Goal: Task Accomplishment & Management: Manage account settings

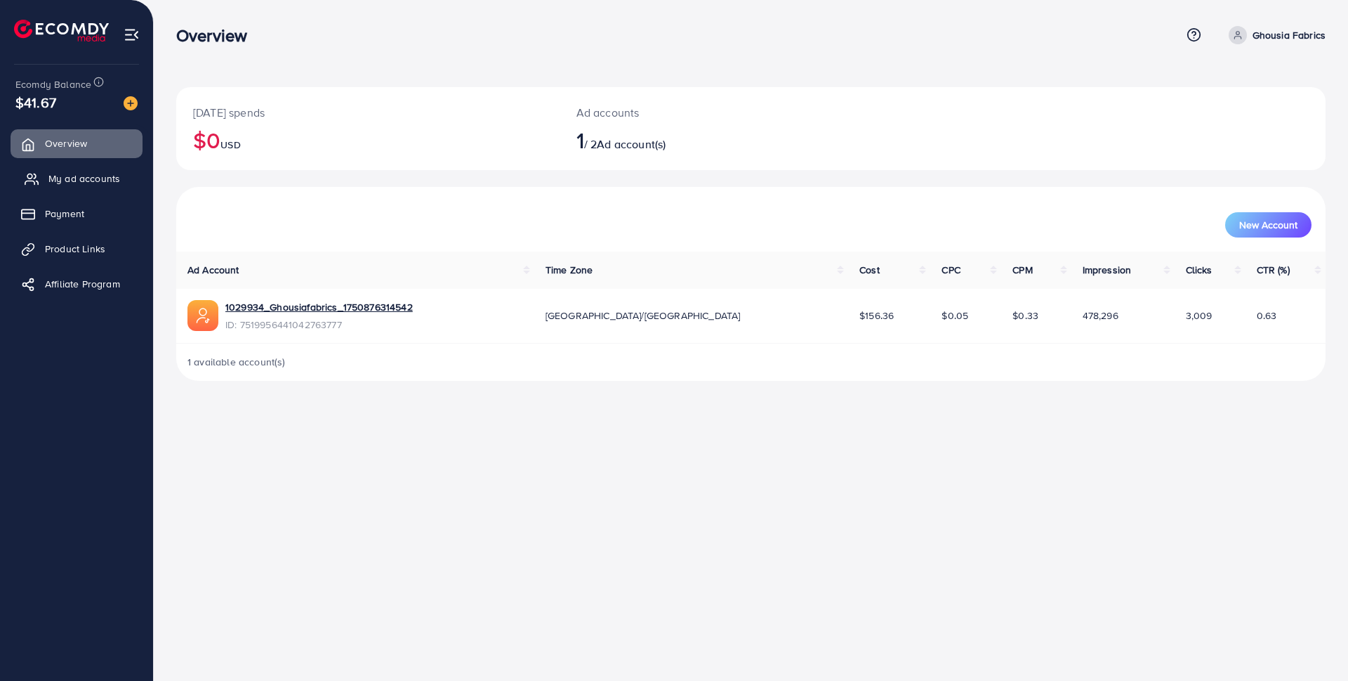
click at [121, 178] on link "My ad accounts" at bounding box center [77, 178] width 132 height 28
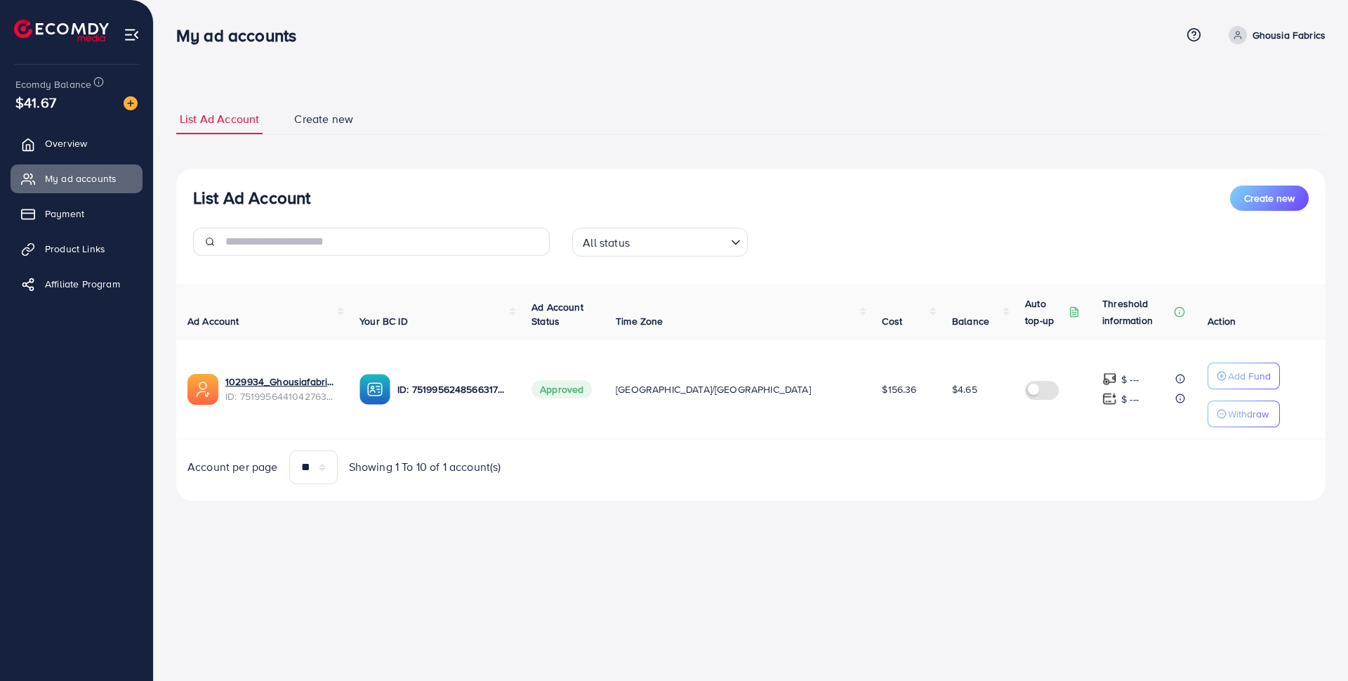
click at [681, 232] on input "Search for option" at bounding box center [679, 242] width 91 height 22
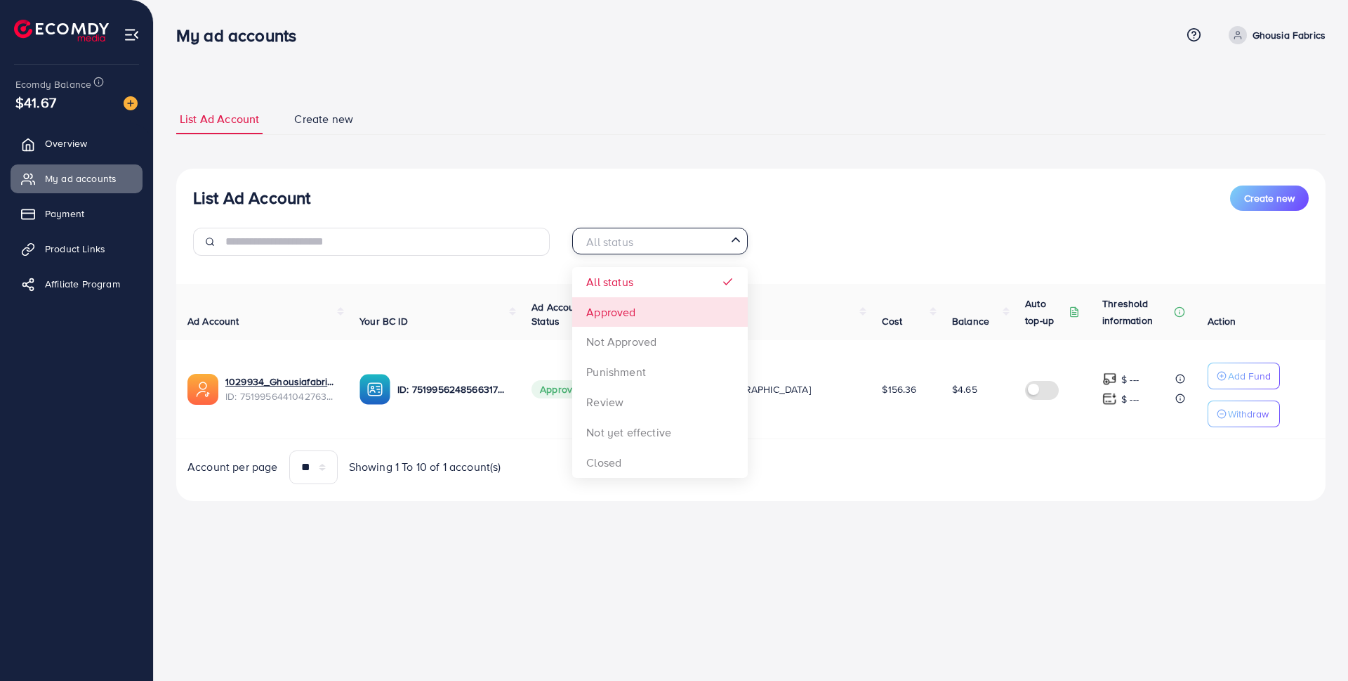
click at [637, 317] on div "List Ad Account Create new All status Loading... All status Approved Not Approv…" at bounding box center [751, 335] width 1150 height 332
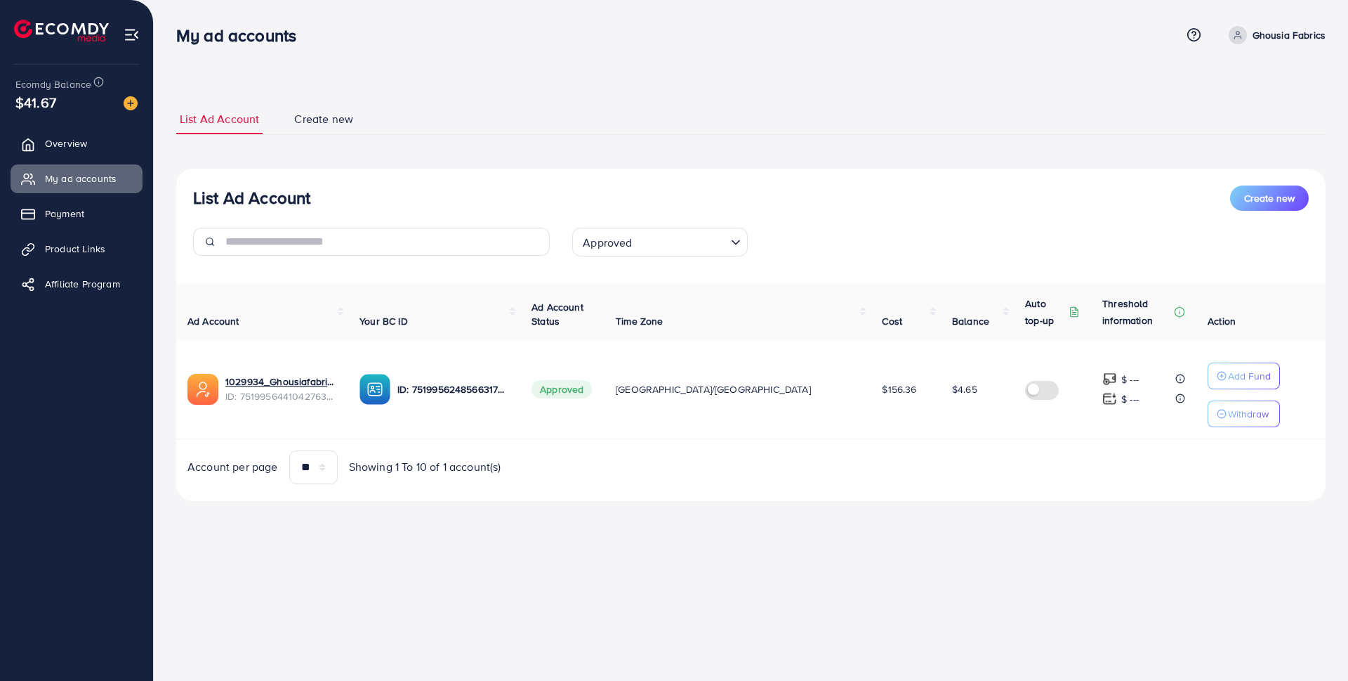
click at [671, 245] on input "Search for option" at bounding box center [681, 242] width 89 height 22
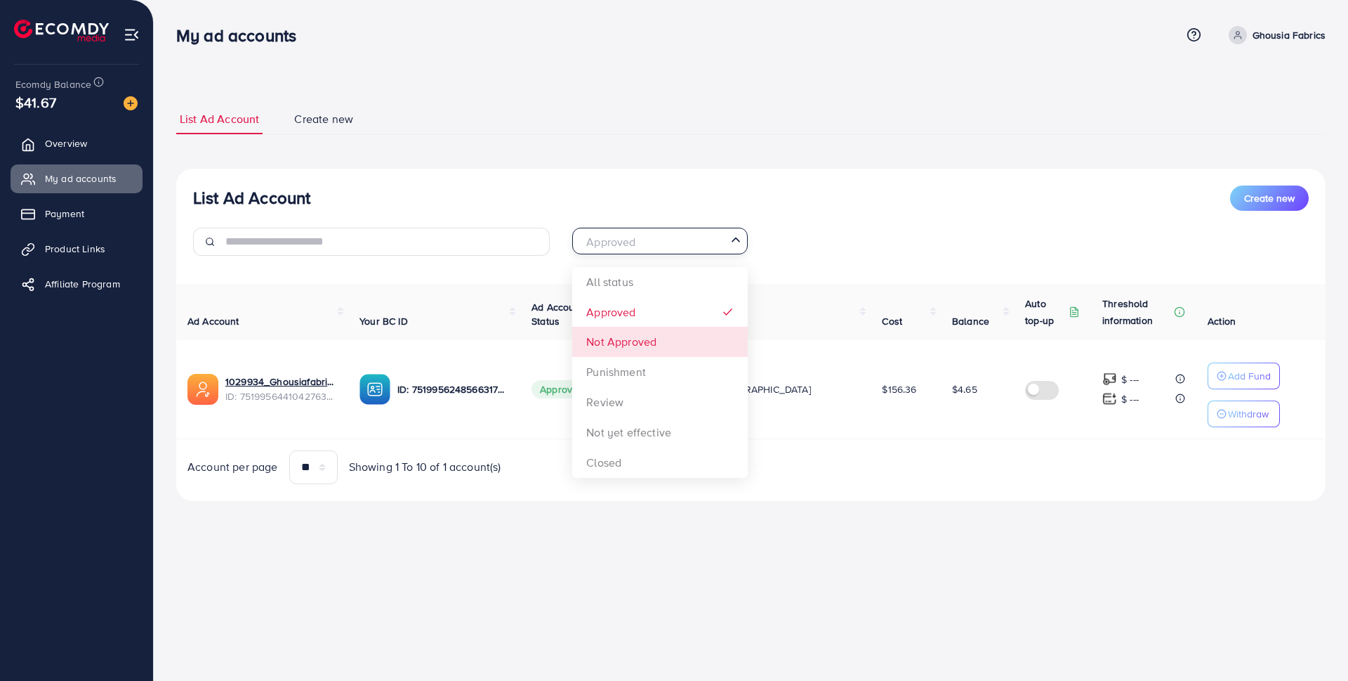
click at [649, 348] on div "List Ad Account Create new Approved Loading... All status Approved Not Approved…" at bounding box center [751, 335] width 1150 height 332
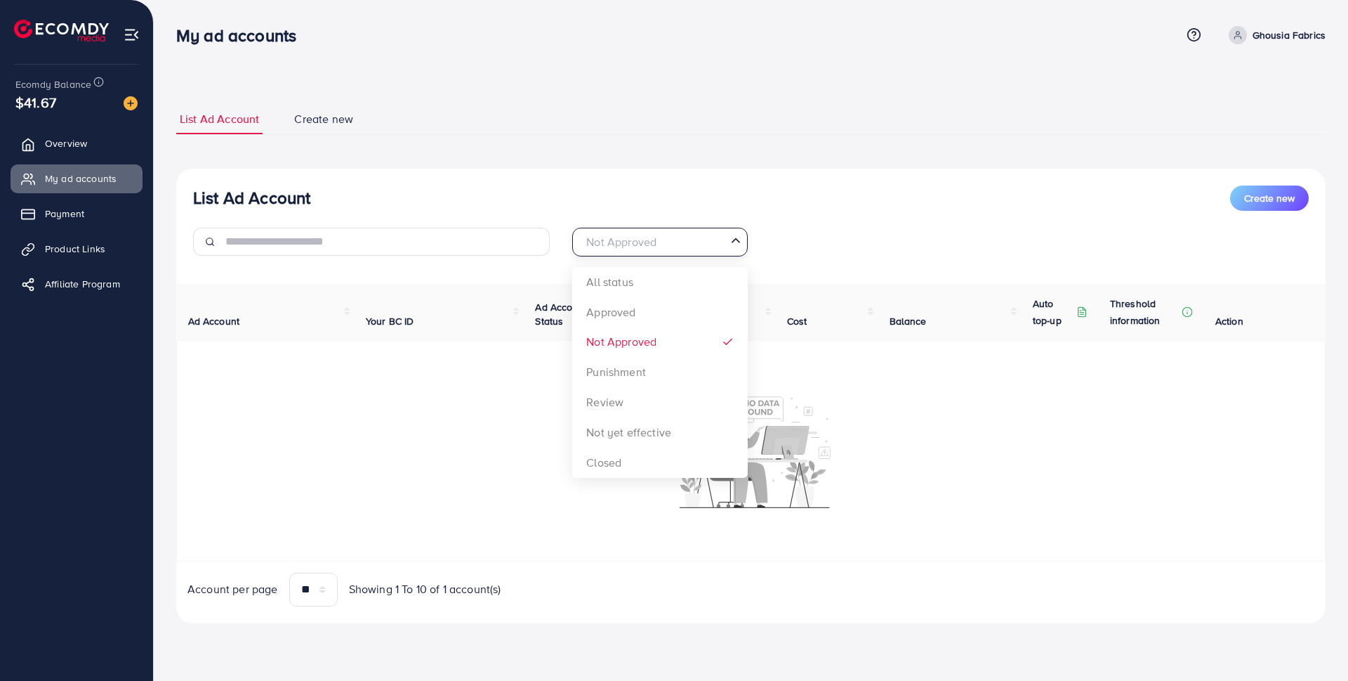
click at [668, 246] on input "Search for option" at bounding box center [652, 242] width 147 height 22
click at [626, 373] on div "List Ad Account Create new Not Approved Loading... All status Approved Not Appr…" at bounding box center [751, 396] width 1150 height 454
click at [678, 242] on input "Search for option" at bounding box center [686, 242] width 79 height 22
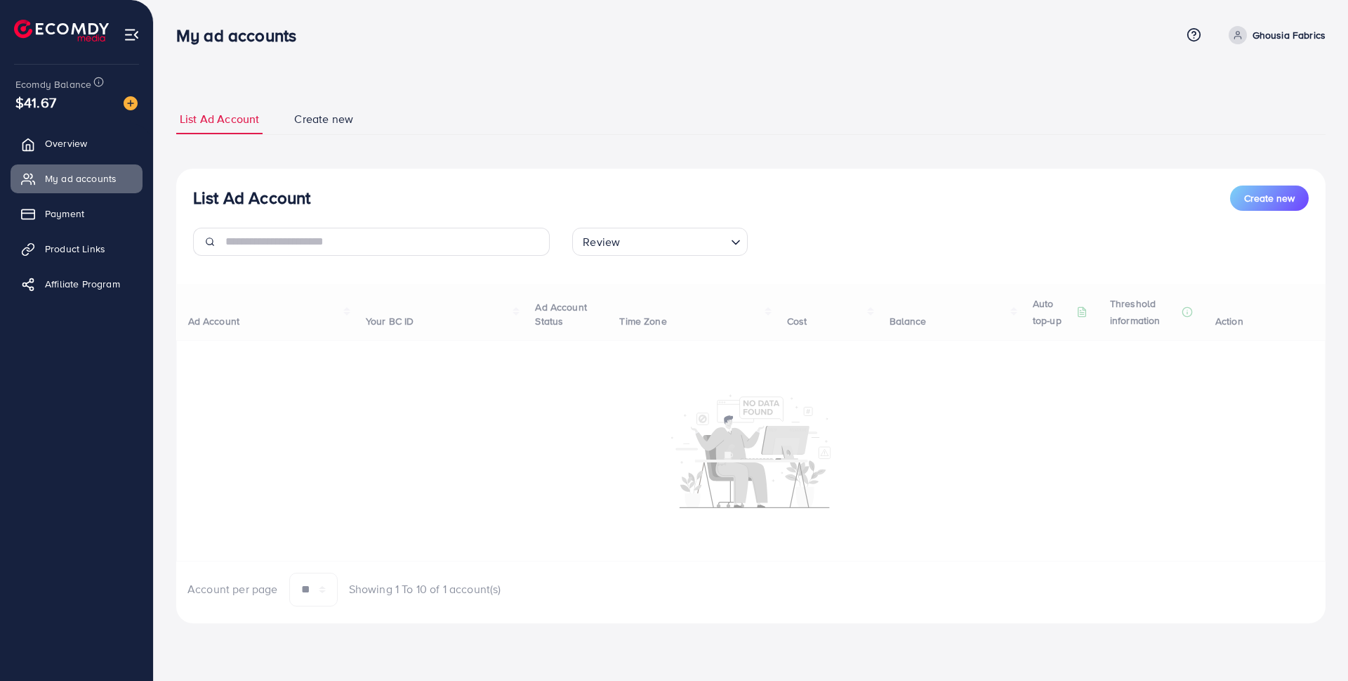
click at [631, 392] on div "List Ad Account Create new Review Loading... All status Approved Not Approved P…" at bounding box center [751, 396] width 1150 height 454
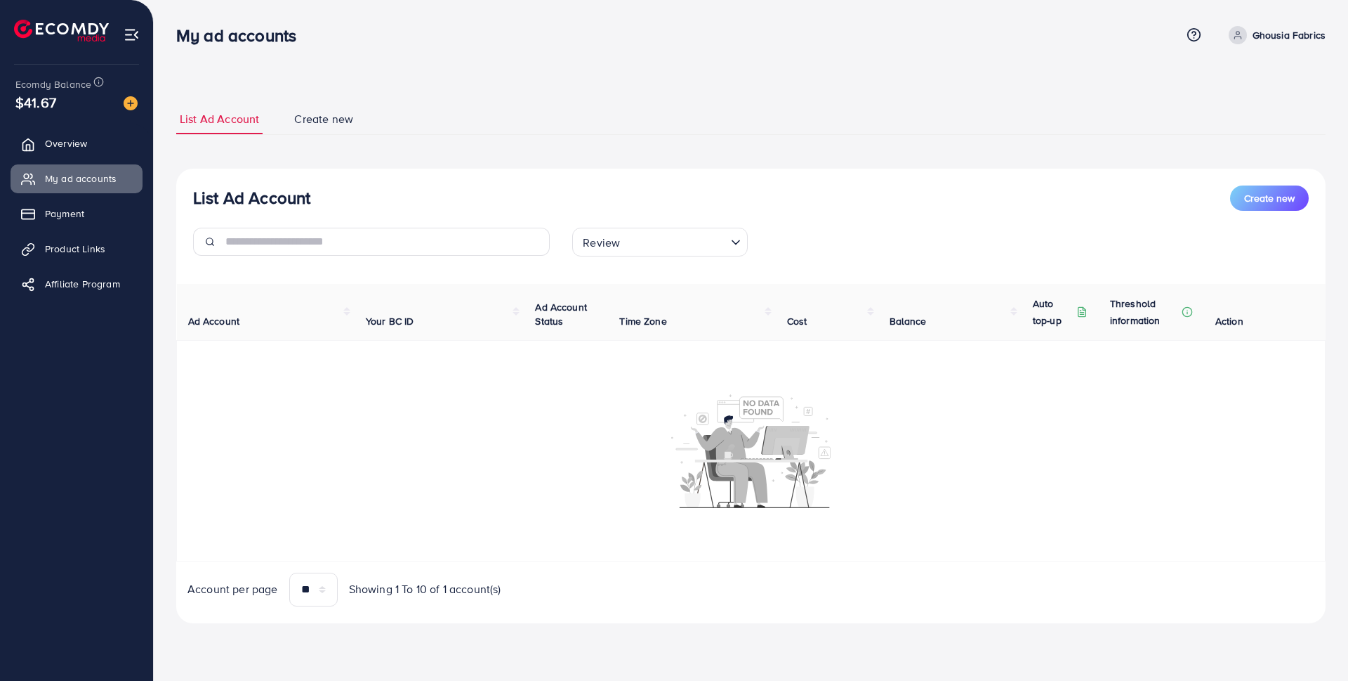
click at [684, 244] on input "Search for option" at bounding box center [674, 242] width 101 height 22
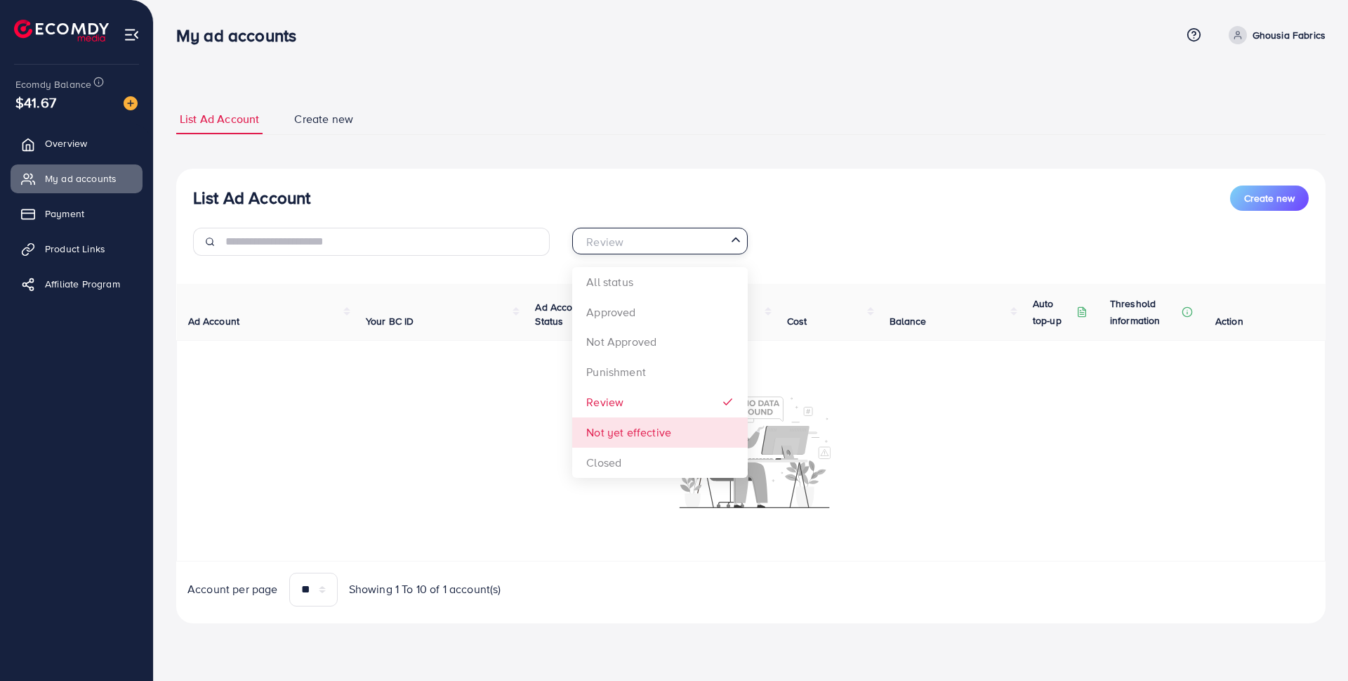
click at [655, 434] on div "List Ad Account Create new Review Loading... All status Approved Not Approved P…" at bounding box center [751, 396] width 1150 height 454
click at [684, 247] on input "Search for option" at bounding box center [652, 242] width 147 height 22
click at [676, 461] on div "List Ad Account Create new Not yet effective Loading... All status Approved Not…" at bounding box center [751, 396] width 1150 height 454
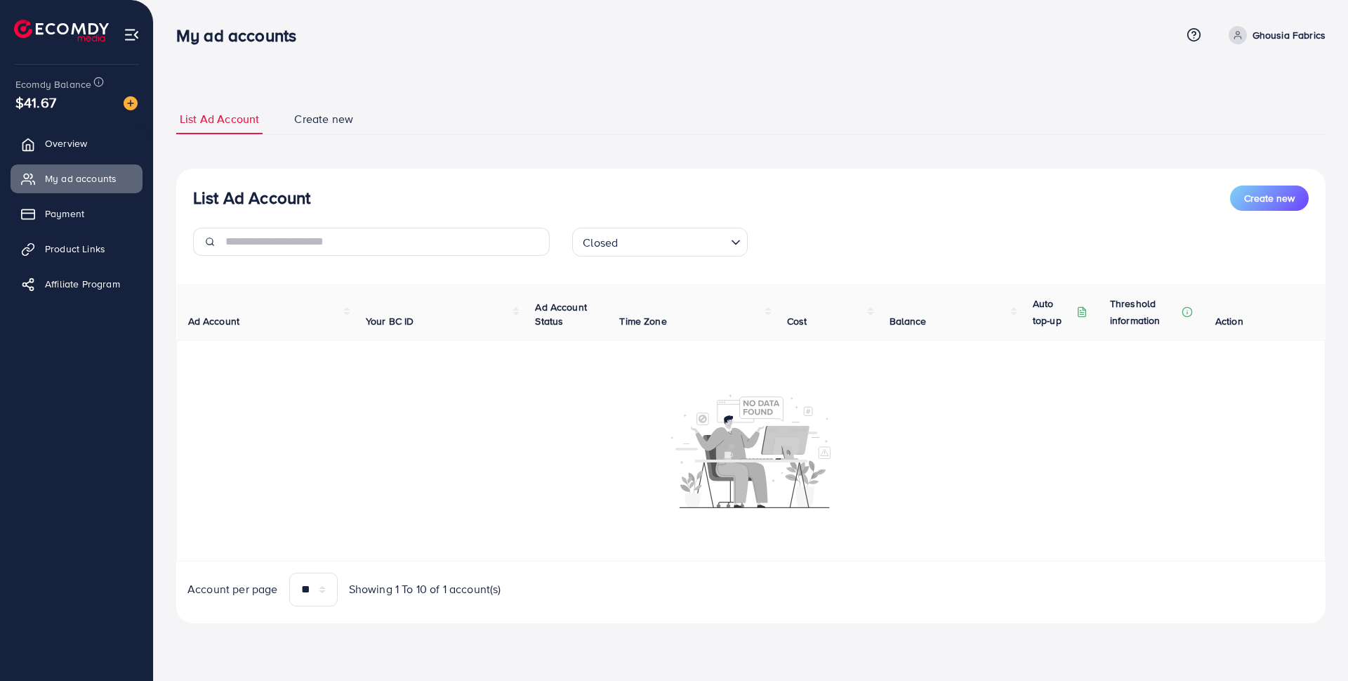
click at [667, 238] on input "Search for option" at bounding box center [673, 242] width 103 height 22
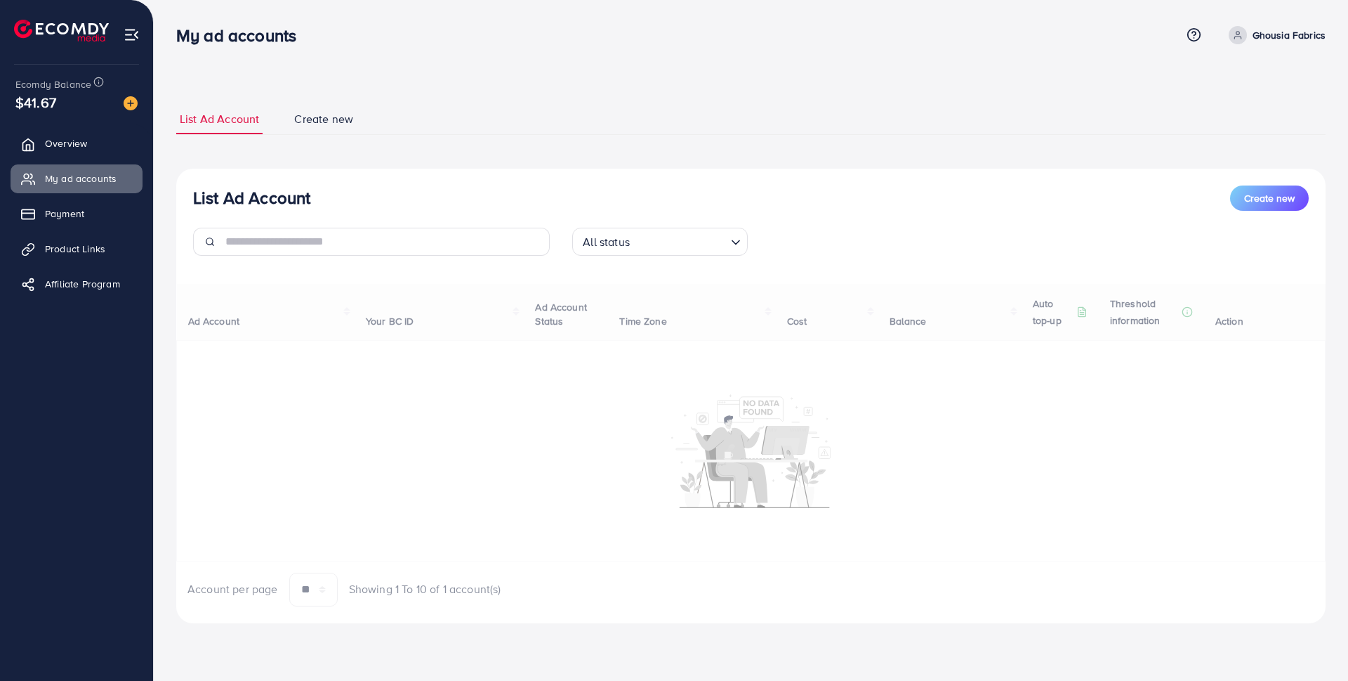
click at [640, 280] on div "List Ad Account Create new All status Loading... All status Approved Not Approv…" at bounding box center [751, 396] width 1150 height 454
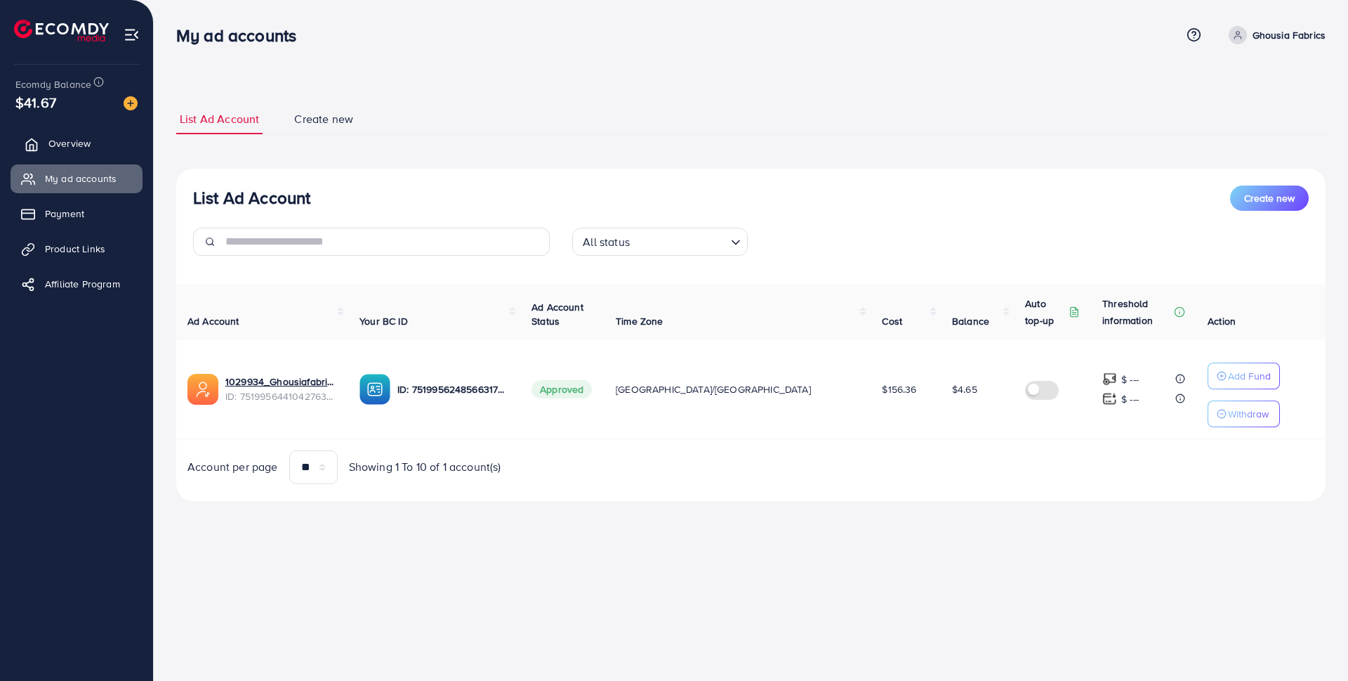
click at [55, 145] on span "Overview" at bounding box center [69, 143] width 42 height 14
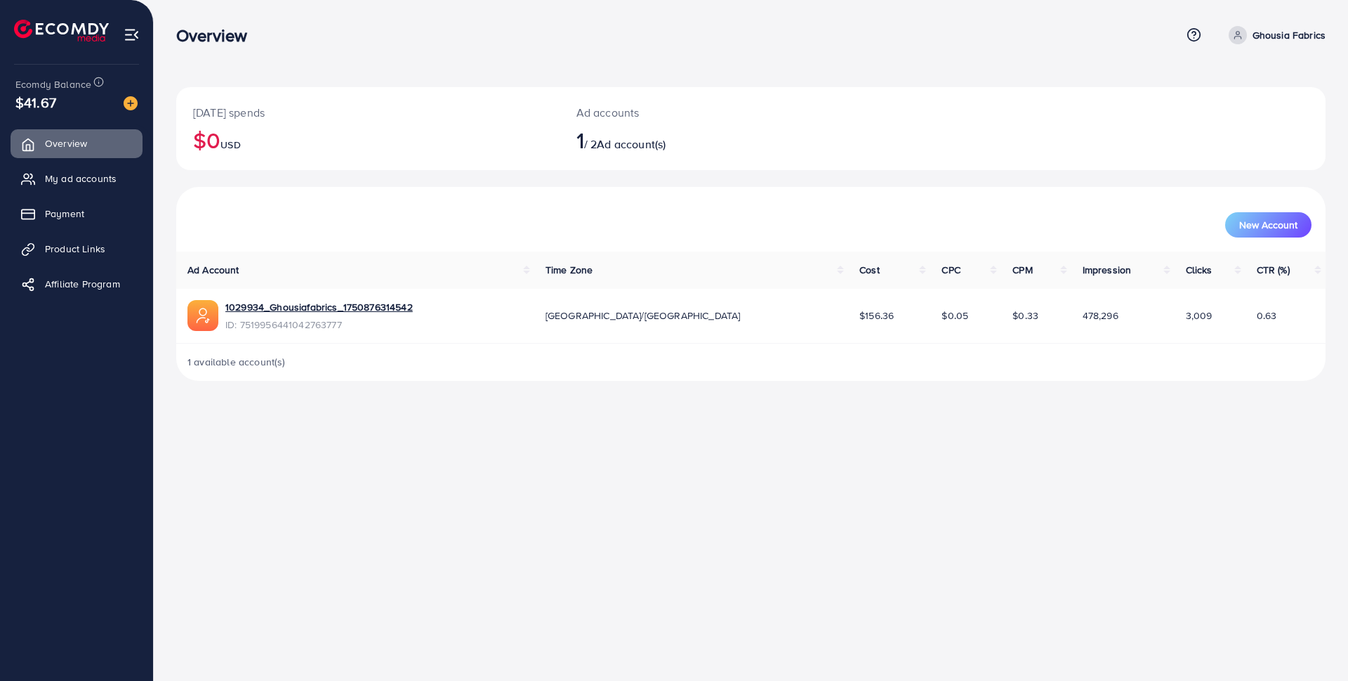
click at [623, 155] on div "Ad accounts 1 / 2 Ad account(s)" at bounding box center [703, 128] width 287 height 83
click at [1280, 37] on p "Ghousia Fabrics" at bounding box center [1289, 35] width 73 height 17
click at [360, 303] on link "1029934_Ghousiafabrics_1750876314542" at bounding box center [319, 307] width 188 height 14
click at [359, 296] on td "1029934_Ghousiafabrics_1750876314542 ID: 7519956441042763777" at bounding box center [355, 316] width 358 height 55
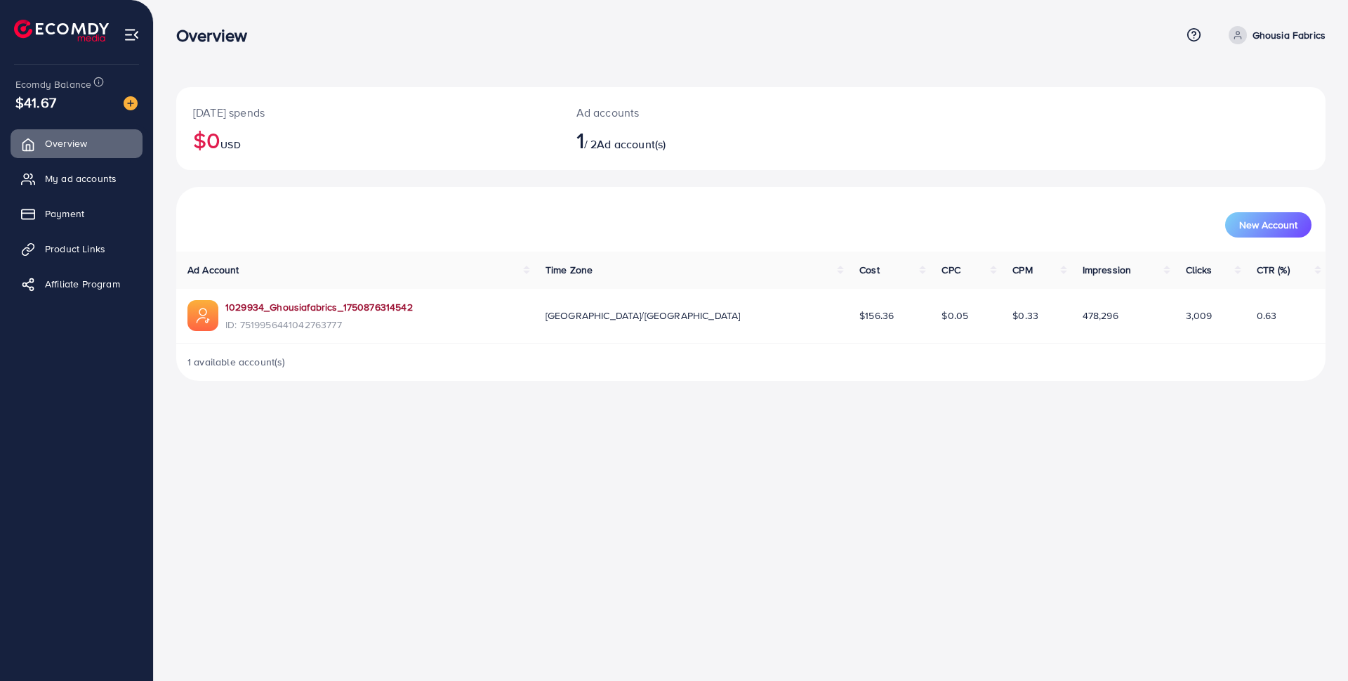
click at [360, 302] on link "1029934_Ghousiafabrics_1750876314542" at bounding box center [319, 307] width 188 height 14
click at [399, 308] on link "1029934_Ghousiafabrics_1750876314542" at bounding box center [319, 307] width 188 height 14
